Goal: Obtain resource: Obtain resource

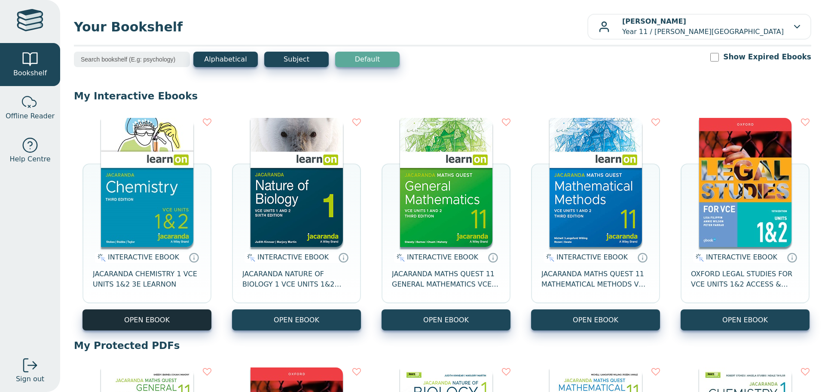
click at [134, 324] on button "OPEN EBOOK" at bounding box center [147, 319] width 129 height 21
click at [633, 66] on div "Alphabetical Subject Default Show Expired Ebooks" at bounding box center [443, 65] width 738 height 27
click at [188, 312] on button "OPEN EBOOK" at bounding box center [147, 319] width 129 height 21
